Goal: Transaction & Acquisition: Purchase product/service

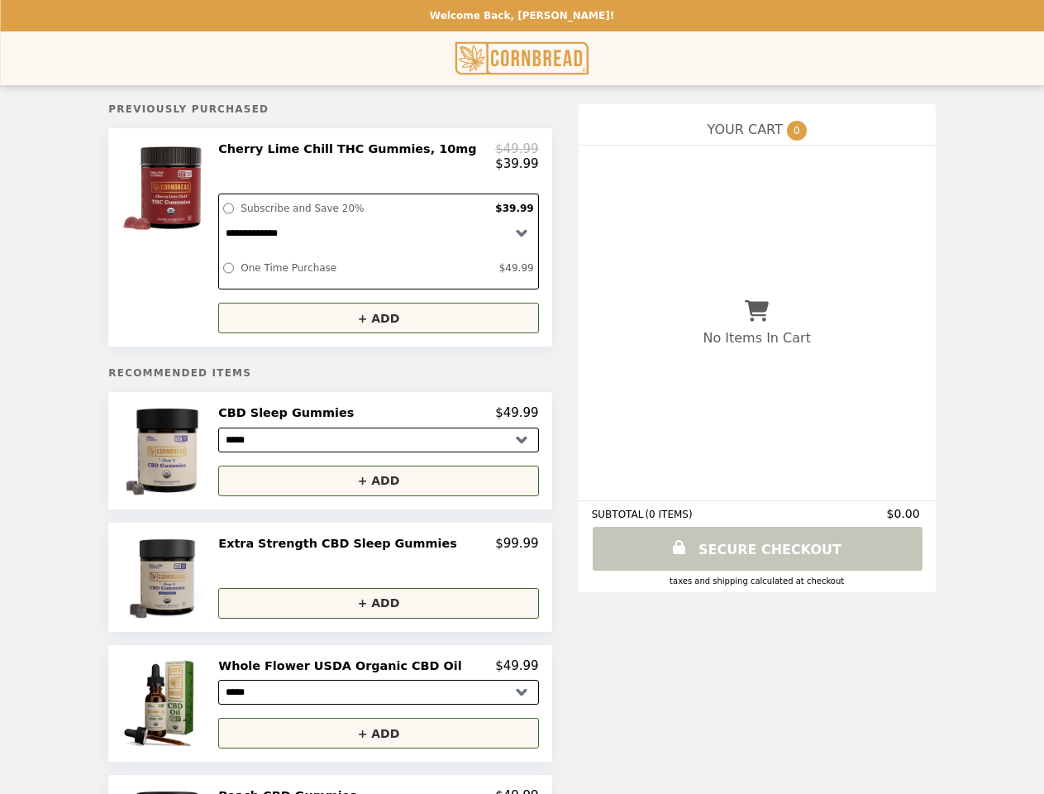
click at [198, 242] on div at bounding box center [168, 237] width 93 height 192
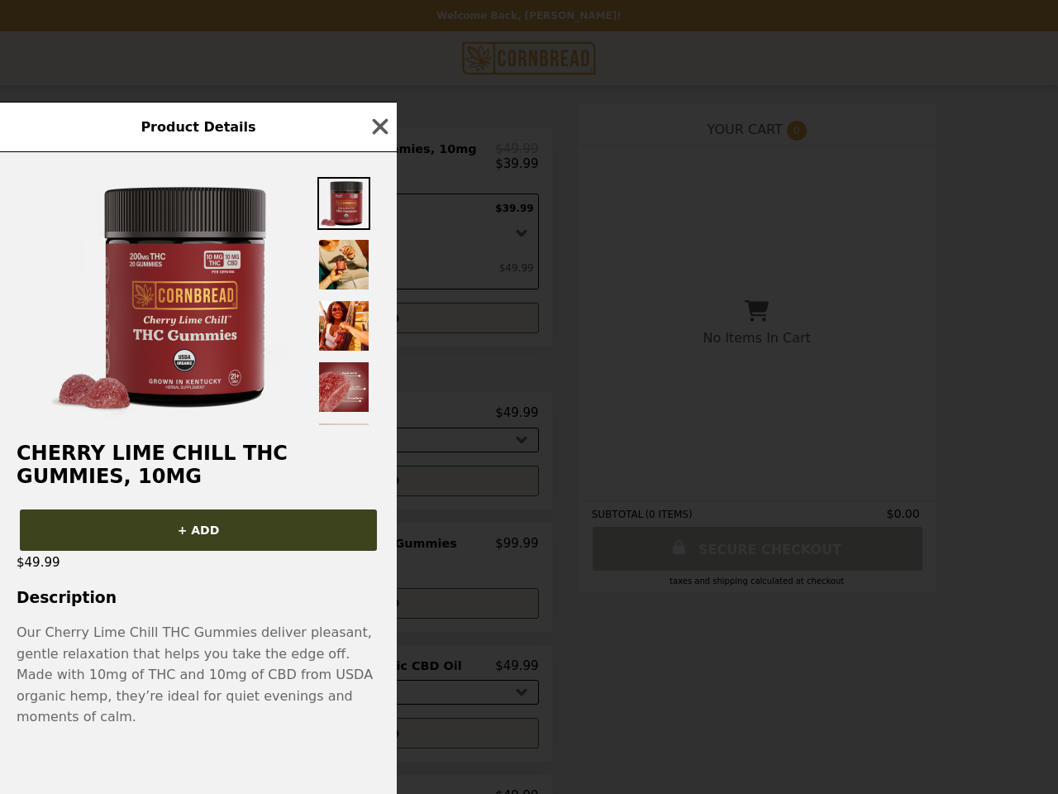
click at [378, 160] on div "Product Details Cherry Lime Chill THC Gummies, 10mg + ADD $49.99 Description Ou…" at bounding box center [529, 397] width 1058 height 794
click at [378, 326] on div at bounding box center [198, 288] width 397 height 273
click at [198, 461] on h2 "Cherry Lime Chill THC Gummies, 10mg" at bounding box center [198, 465] width 397 height 46
click at [378, 423] on div "Product Details Cherry Lime Chill THC Gummies, 10mg + ADD $49.99 Description Ou…" at bounding box center [529, 397] width 1058 height 794
click at [378, 488] on h2 "Cherry Lime Chill THC Gummies, 10mg" at bounding box center [198, 465] width 397 height 46
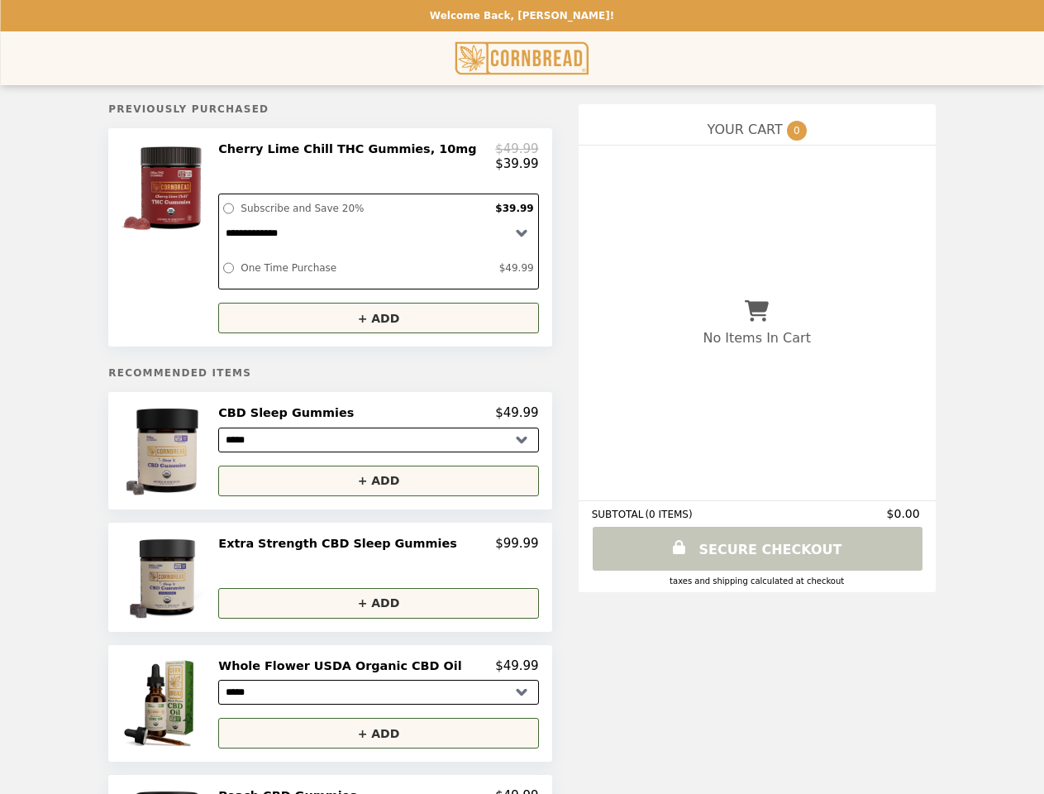
click at [198, 588] on img at bounding box center [168, 577] width 87 height 83
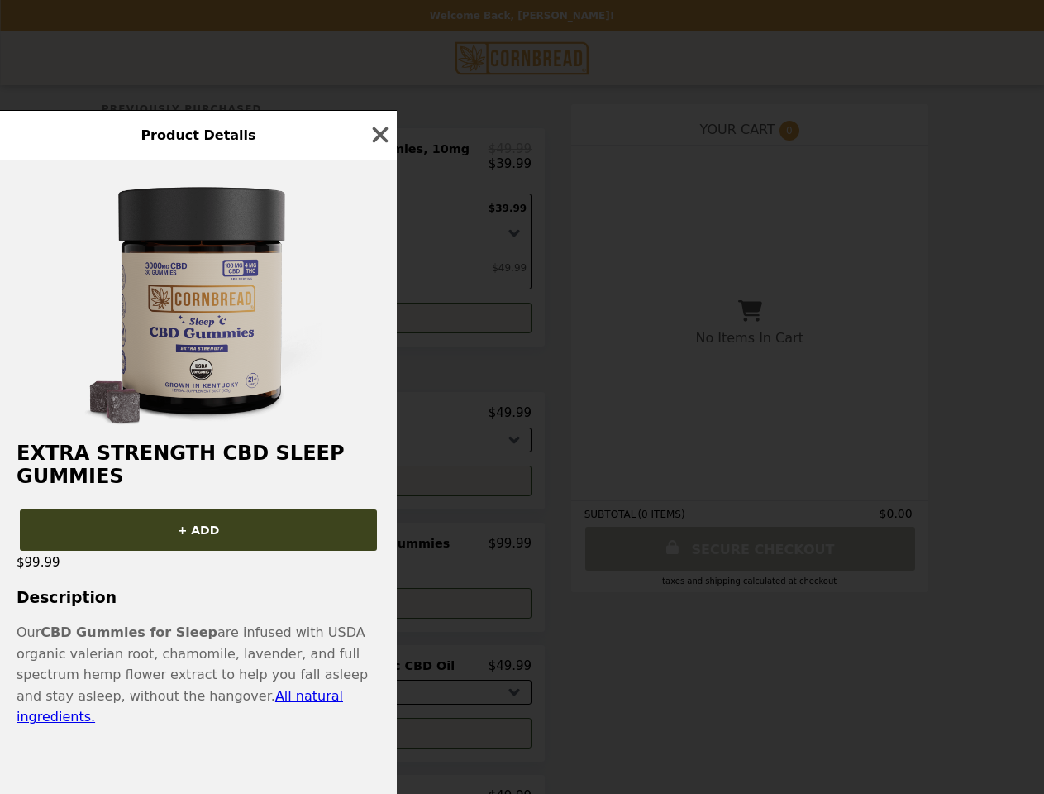
click at [378, 555] on div "Product Details Extra Strength CBD Sleep Gummies + ADD $99.99 Description Our C…" at bounding box center [522, 397] width 1044 height 794
click at [378, 606] on h3 "Description" at bounding box center [198, 597] width 397 height 17
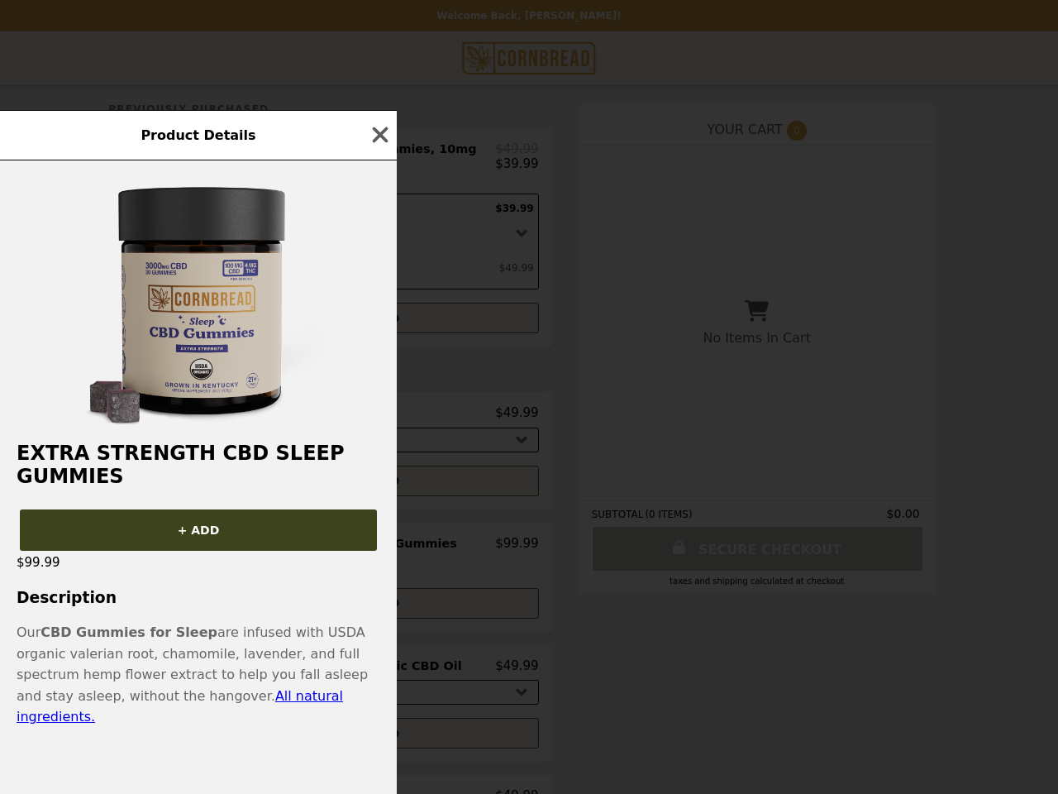
click at [198, 714] on div "Product Details Extra Strength CBD Sleep Gummies + ADD $99.99 Description Our C…" at bounding box center [529, 397] width 1058 height 794
